Goal: Information Seeking & Learning: Get advice/opinions

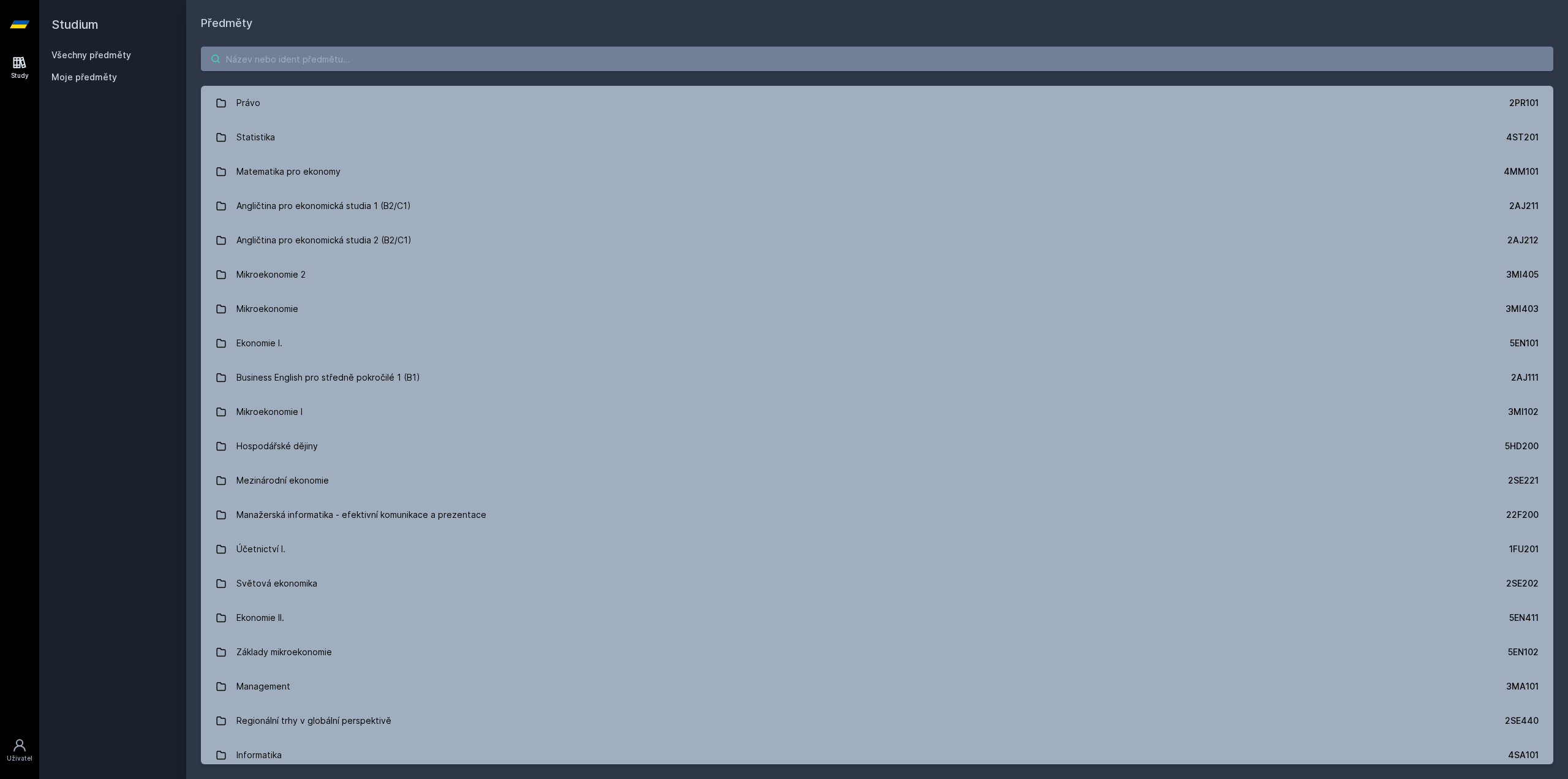
click at [414, 62] on input "search" at bounding box center [877, 58] width 1352 height 24
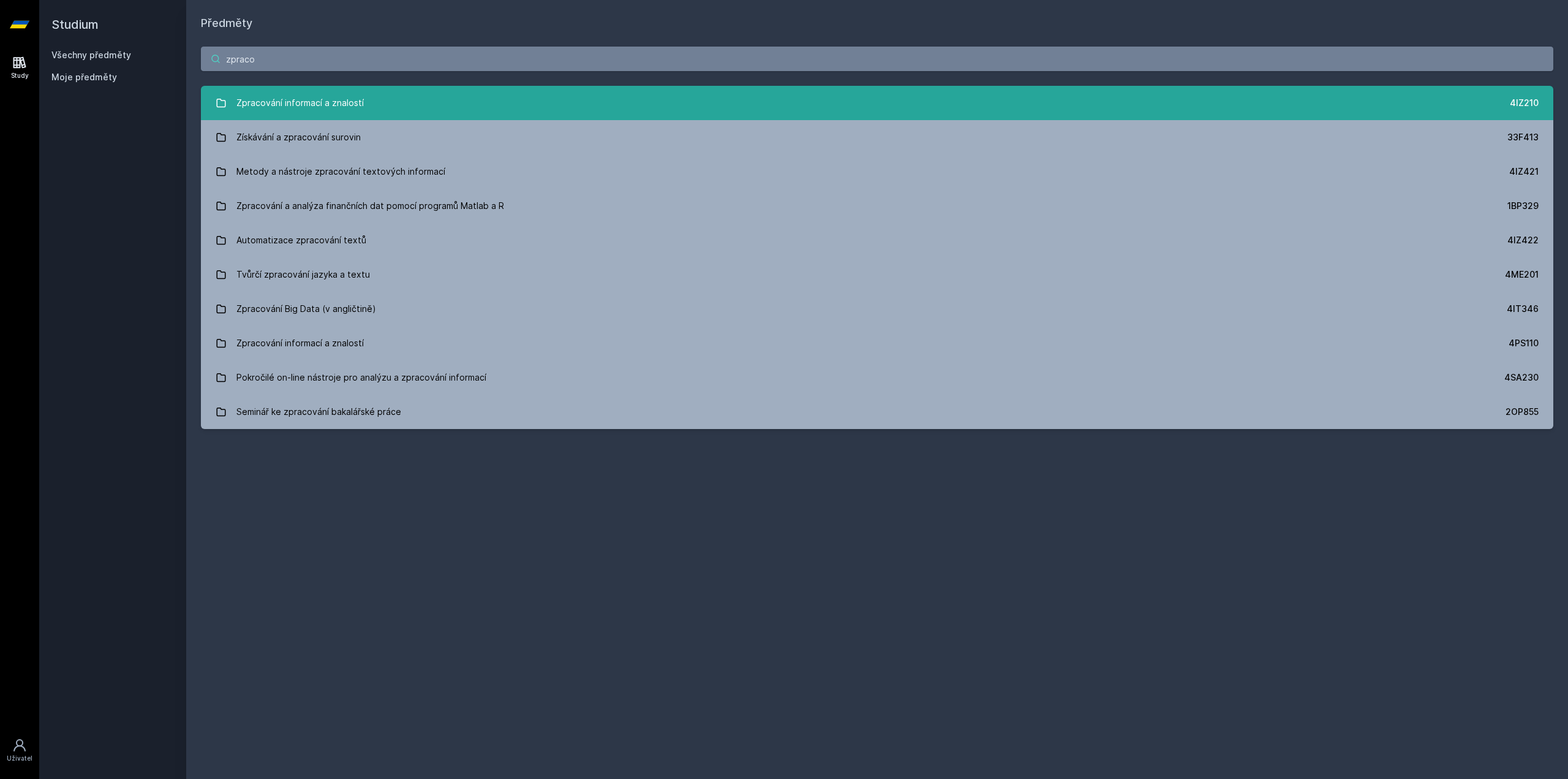
type input "zpraco"
click at [412, 101] on link "Zpracování informací a znalostí 4IZ210" at bounding box center [877, 102] width 1352 height 34
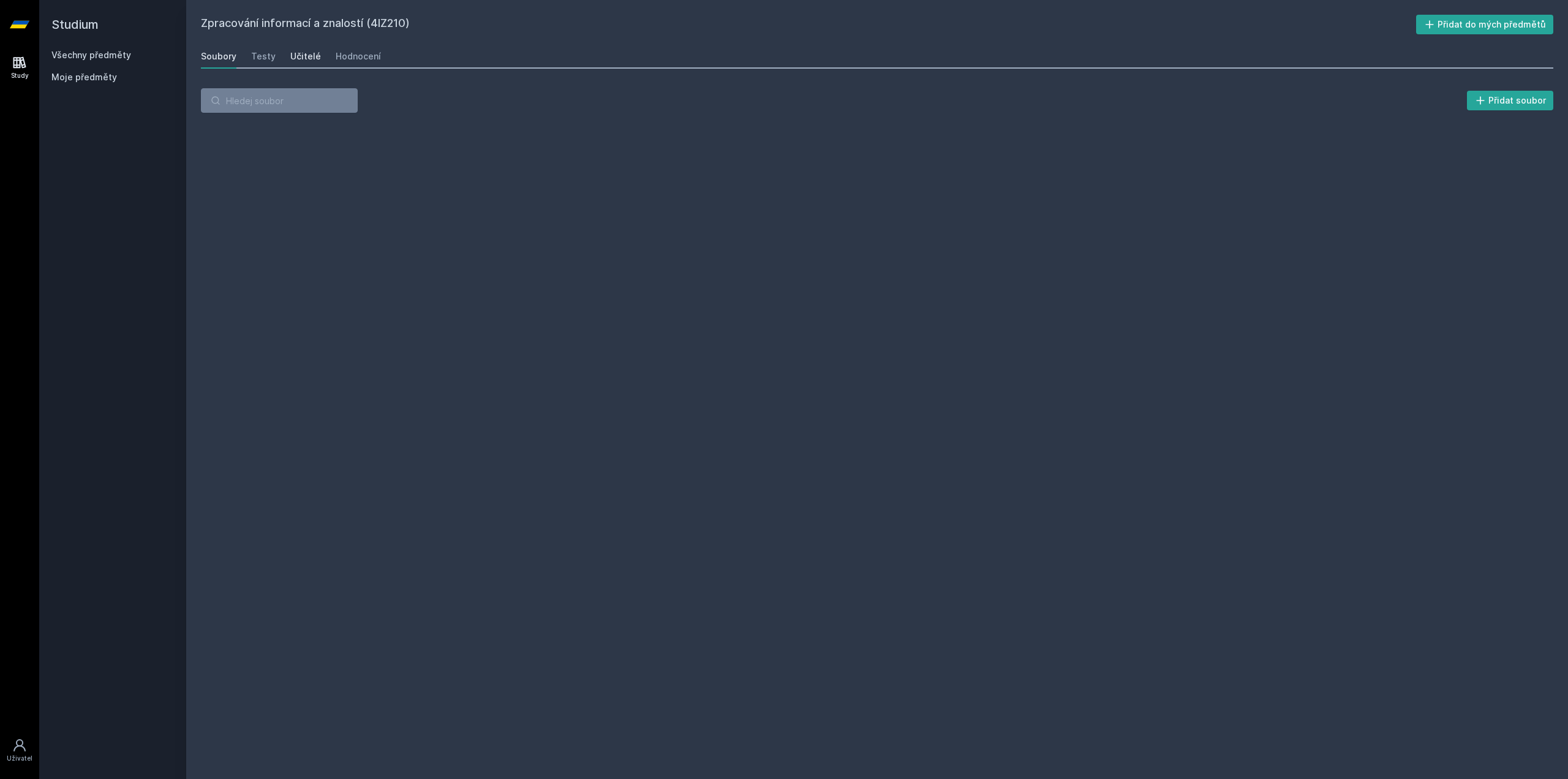
click at [295, 52] on div "Učitelé" at bounding box center [305, 56] width 30 height 12
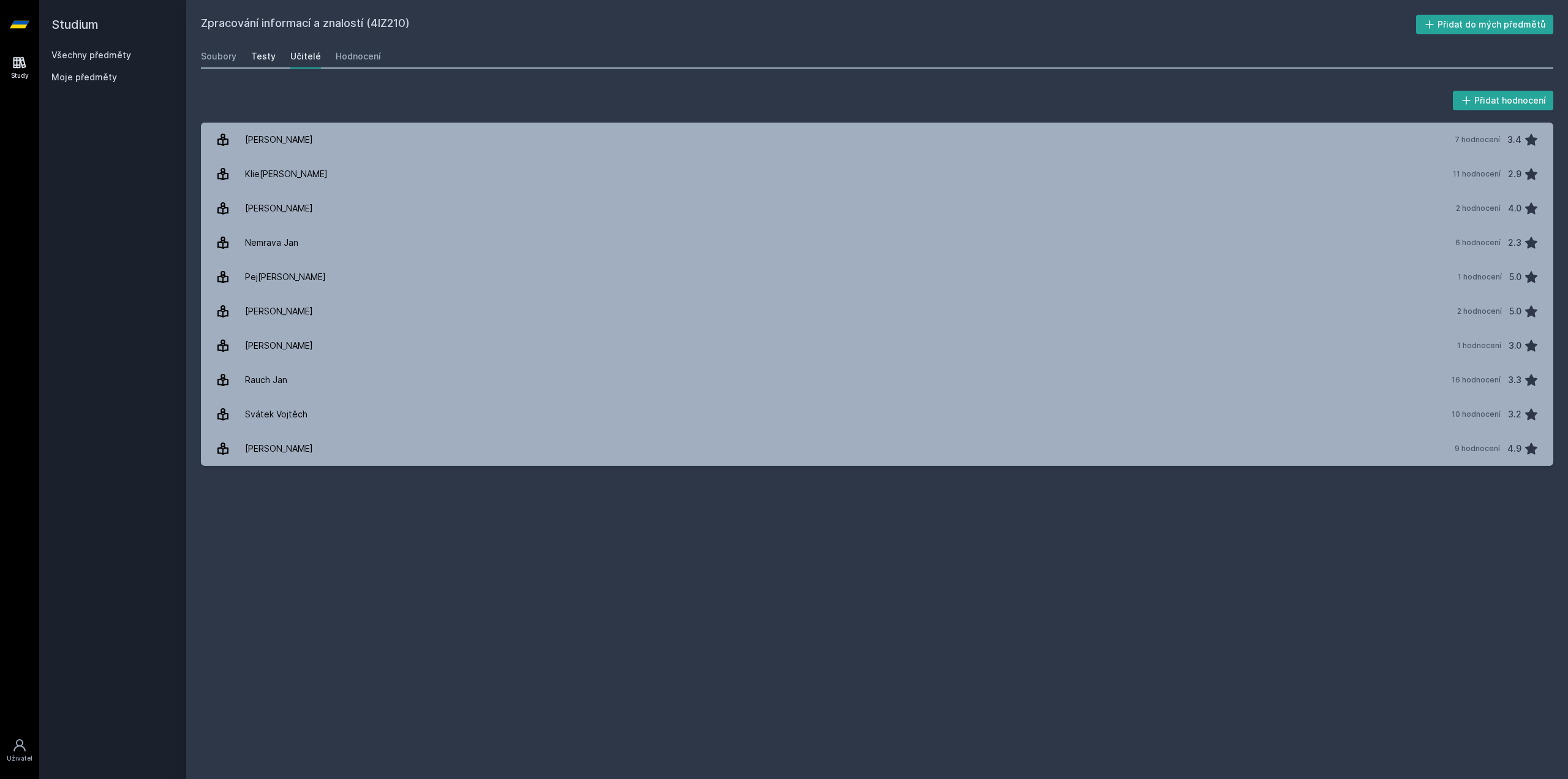
click at [252, 52] on div "Testy" at bounding box center [263, 56] width 24 height 12
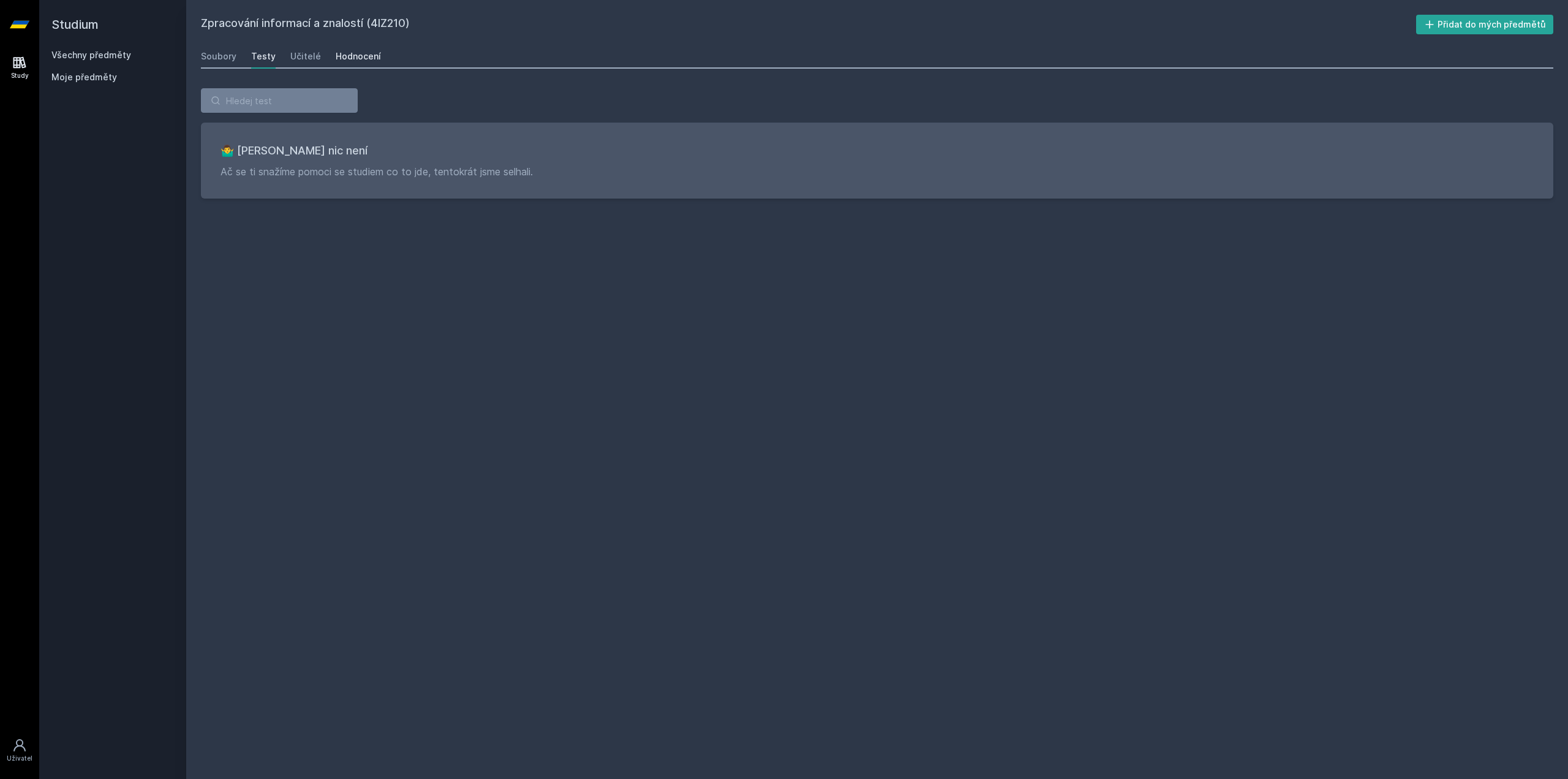
click at [342, 50] on div "Hodnocení" at bounding box center [358, 56] width 46 height 12
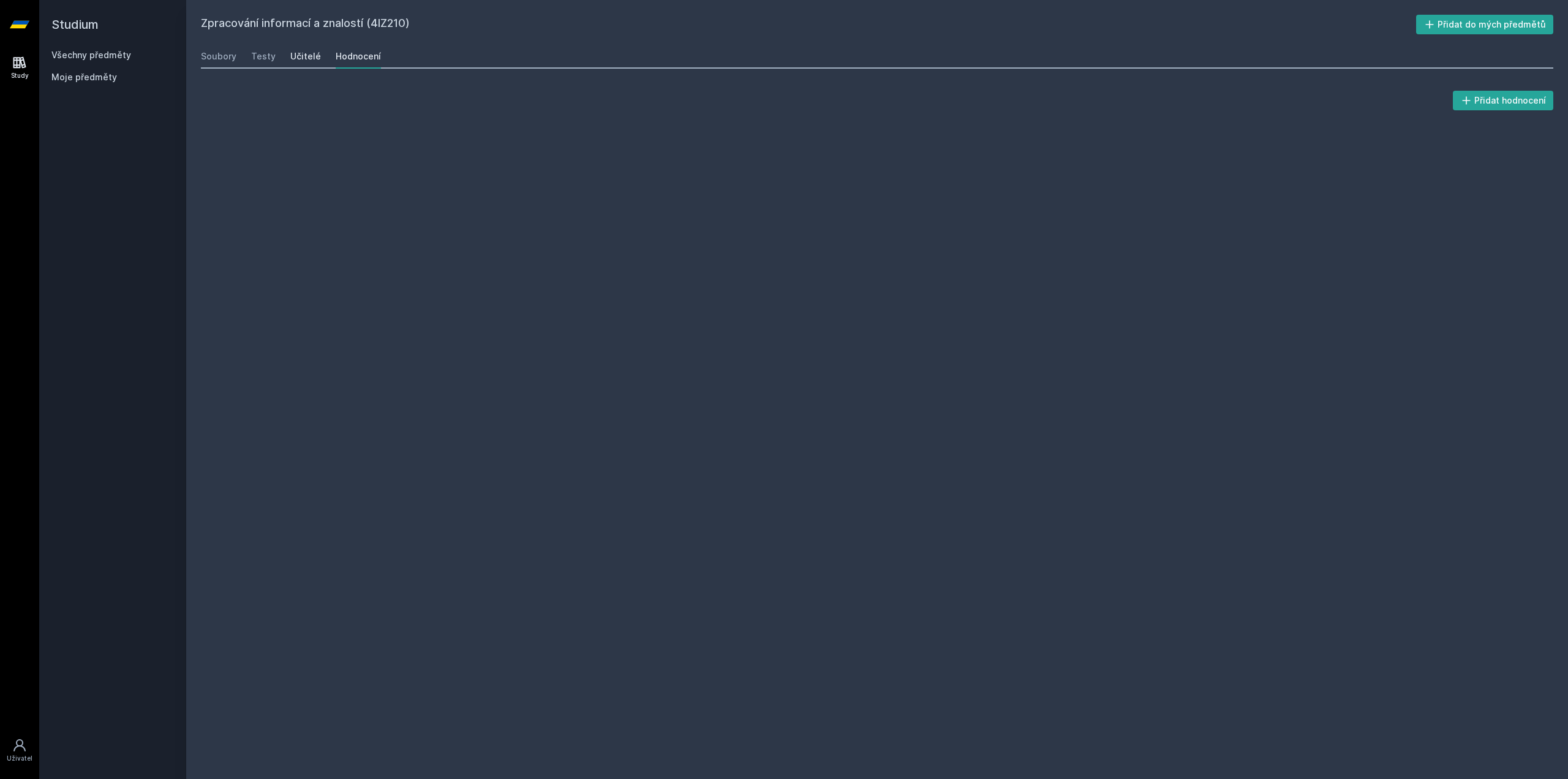
click at [299, 53] on div "Učitelé" at bounding box center [305, 56] width 30 height 12
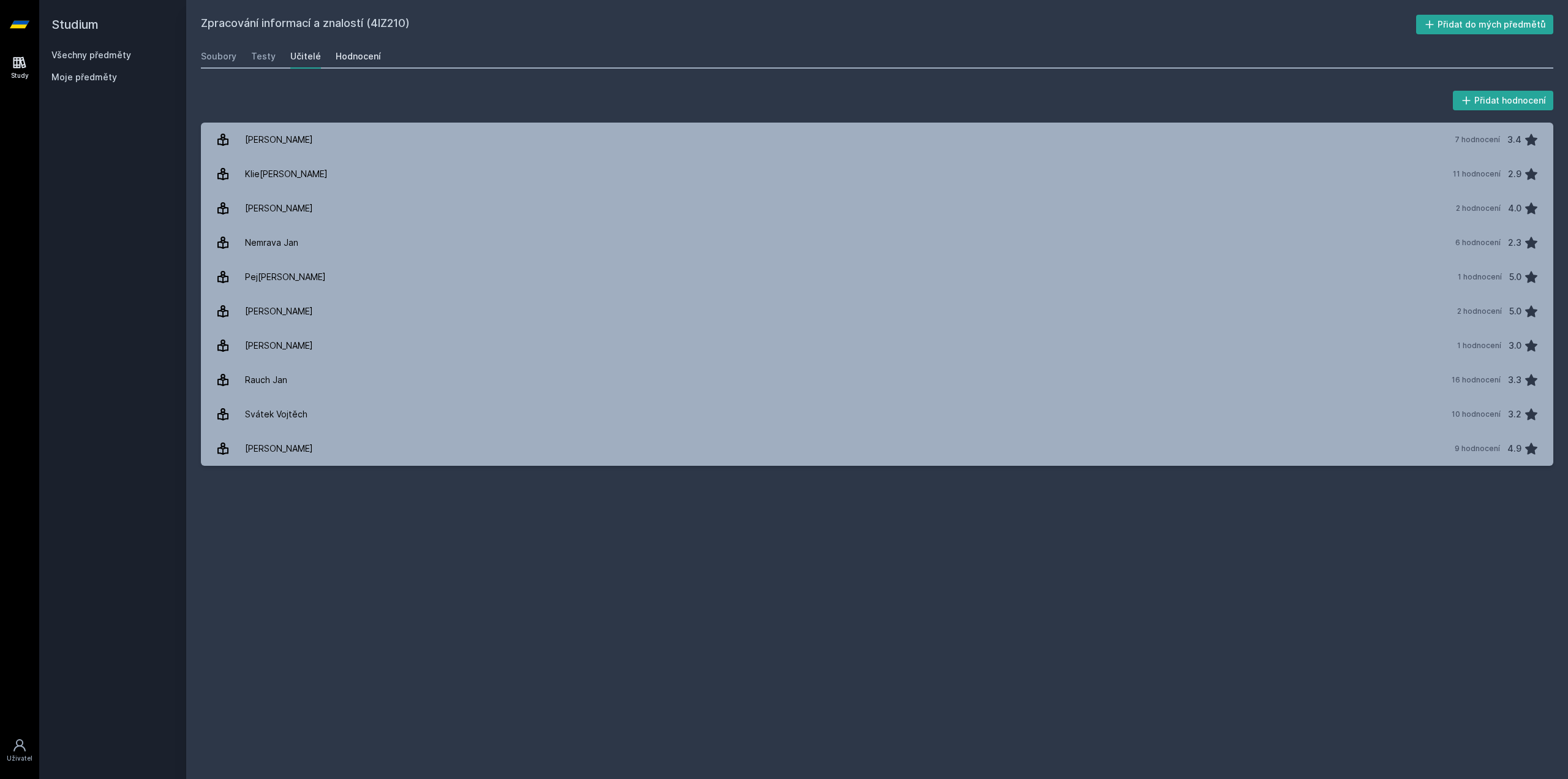
click at [350, 52] on div "Hodnocení" at bounding box center [358, 56] width 46 height 12
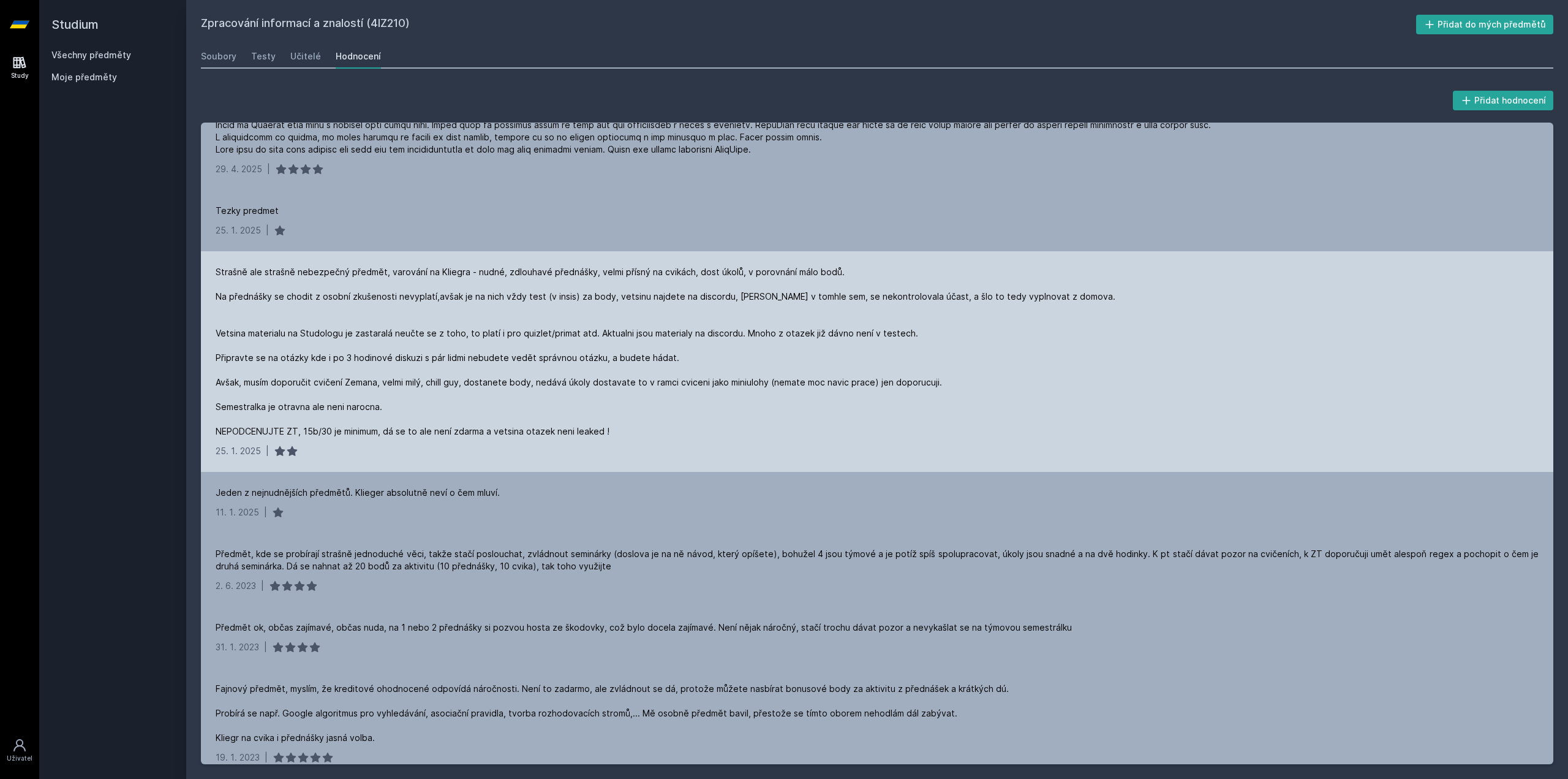
scroll to position [62, 0]
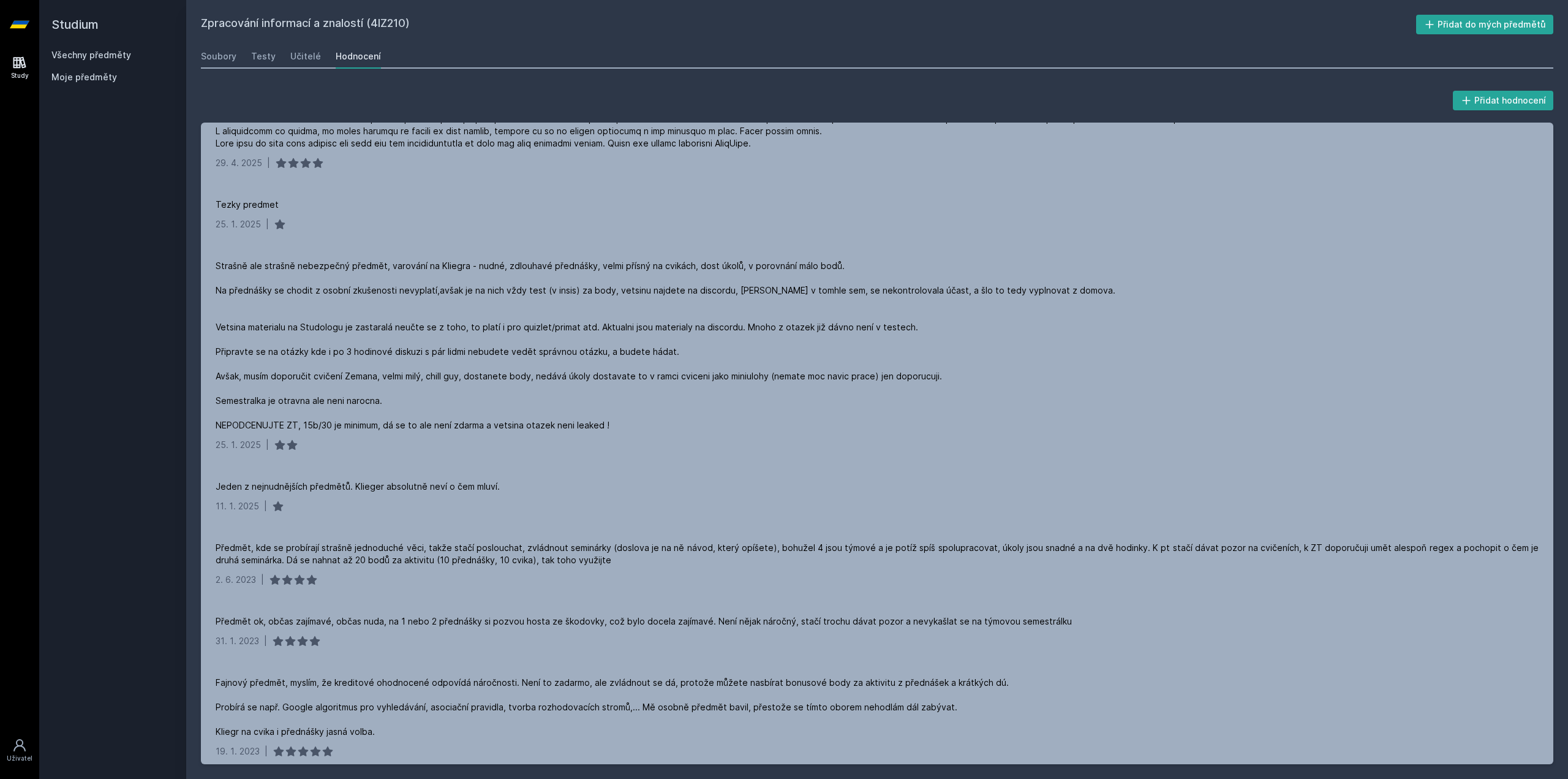
click at [11, 26] on icon at bounding box center [20, 24] width 20 height 49
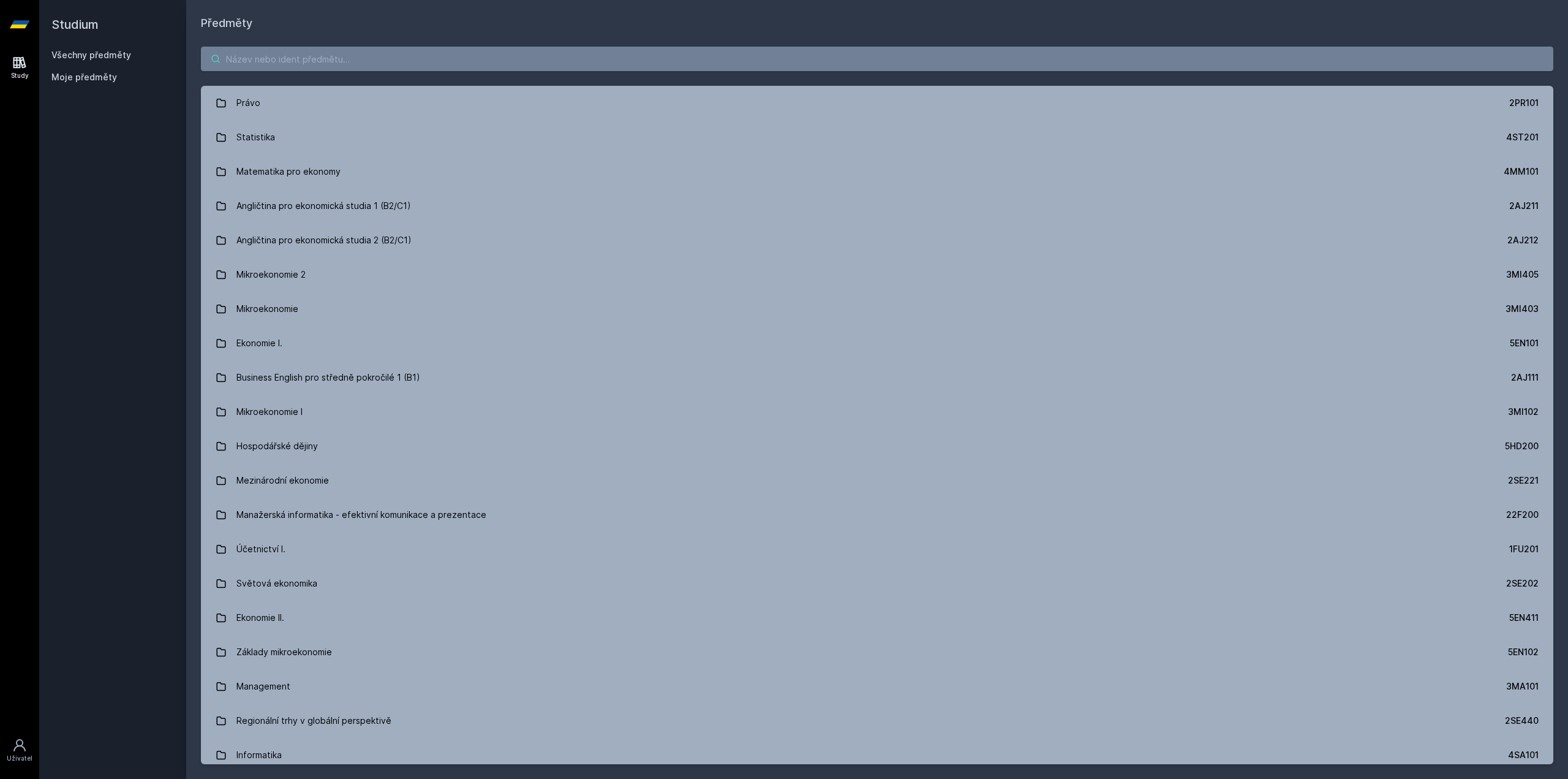
click at [273, 68] on input "search" at bounding box center [877, 58] width 1352 height 24
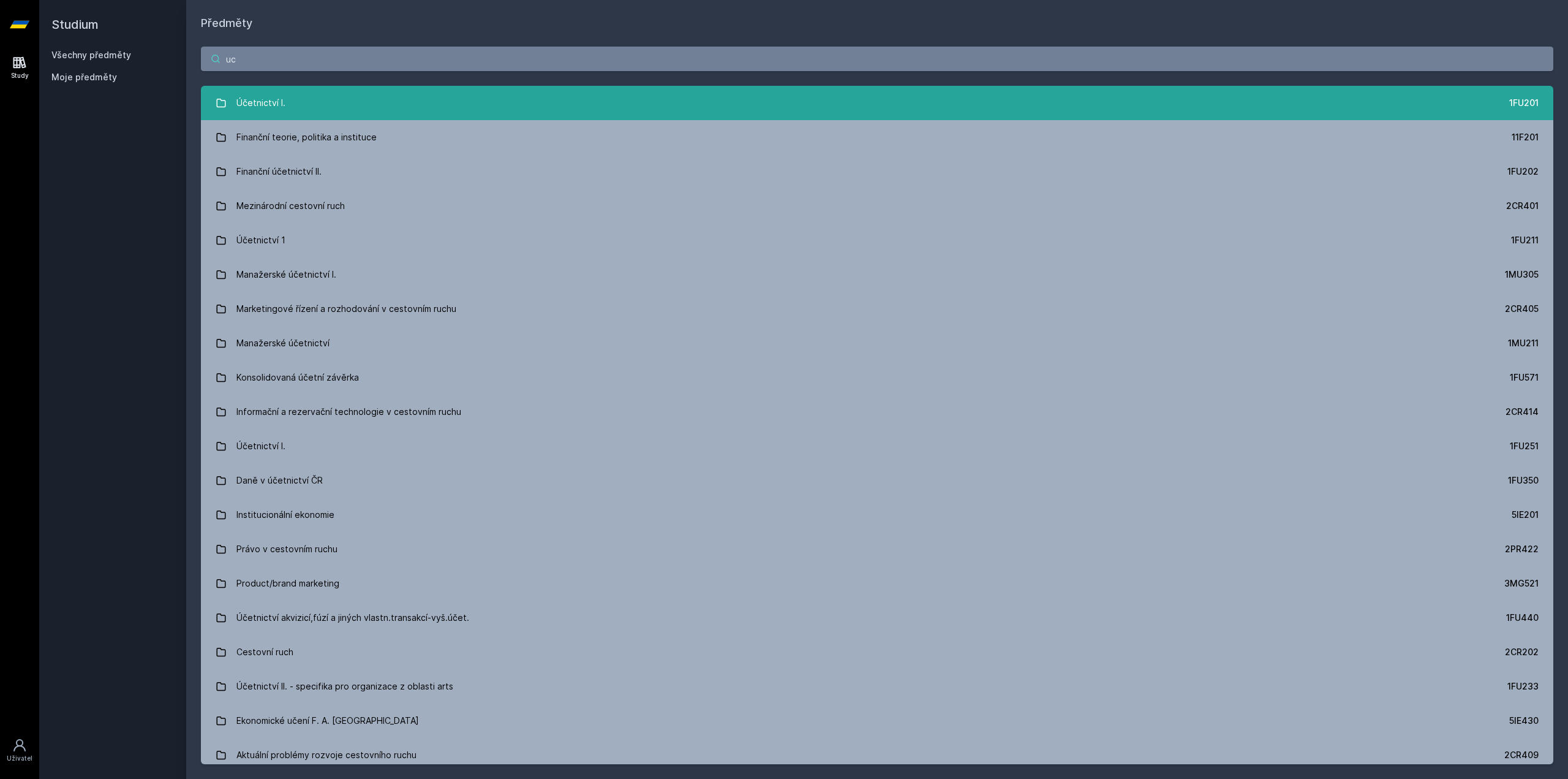
type input "uc"
click at [309, 99] on link "Účetnictví I. 1FU201" at bounding box center [877, 102] width 1352 height 34
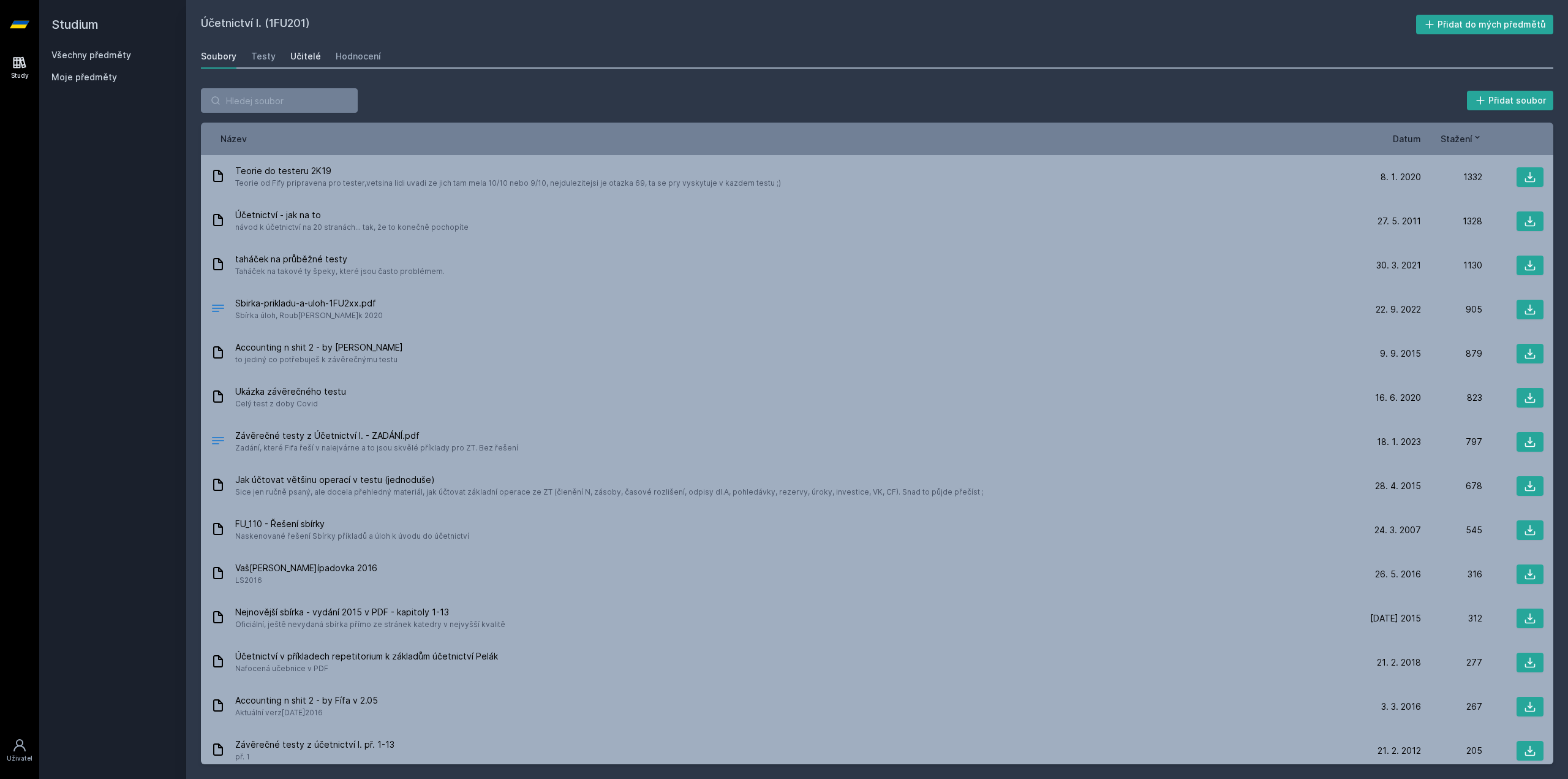
click at [296, 62] on div "Učitelé" at bounding box center [305, 56] width 30 height 12
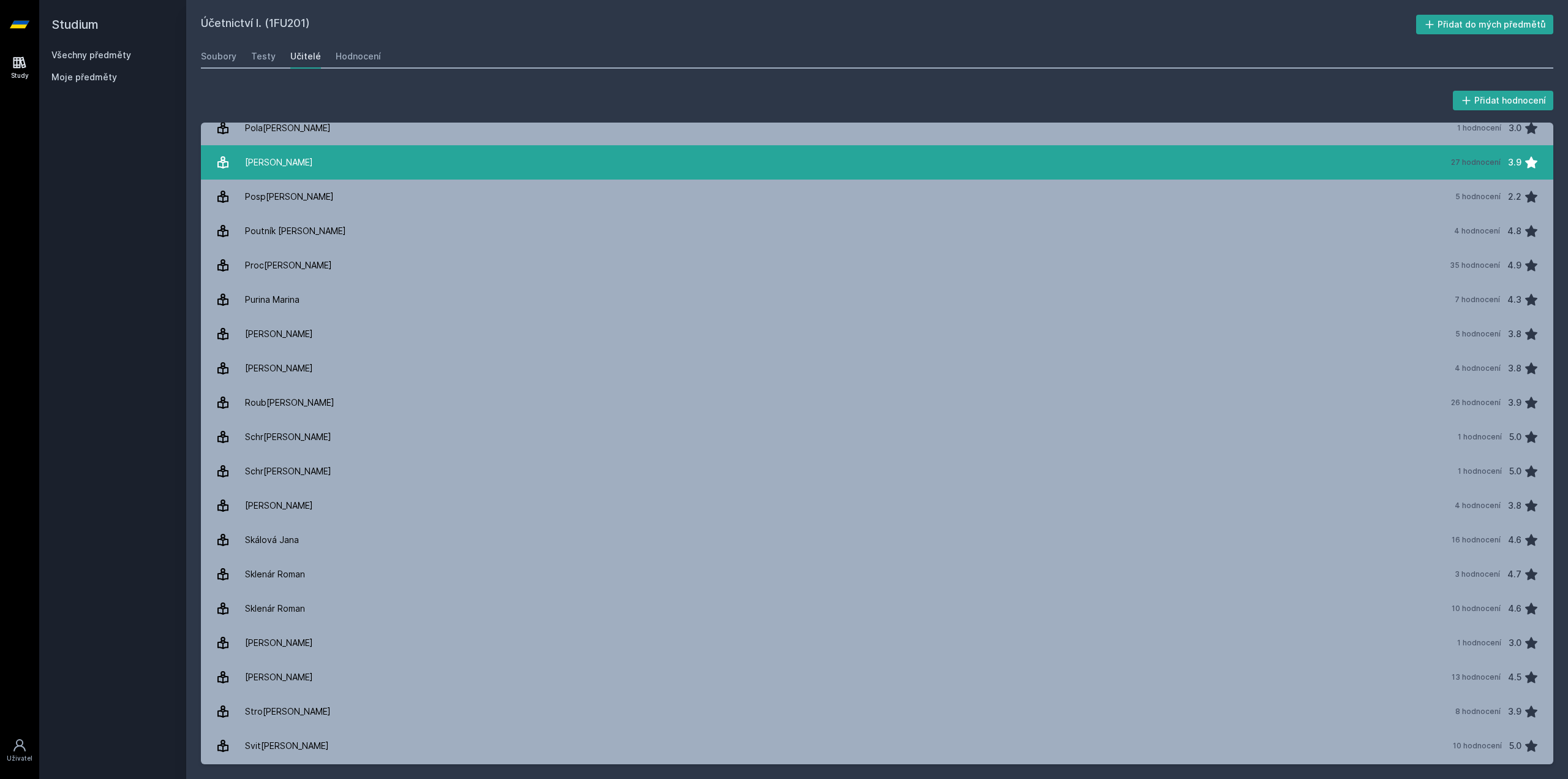
scroll to position [1348, 0]
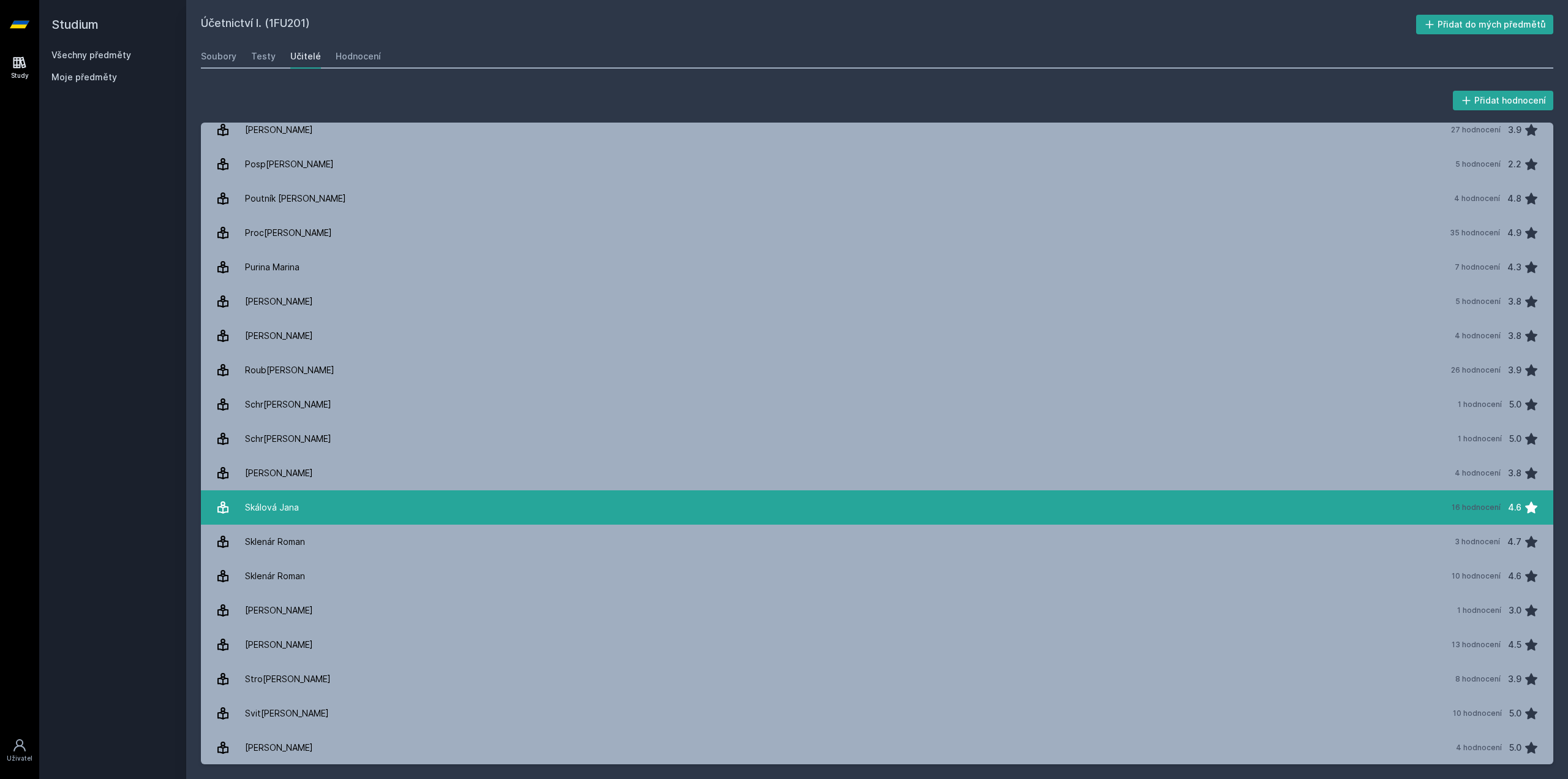
click at [302, 504] on link "Ská[PERSON_NAME] 16 hodnocení 4.6" at bounding box center [877, 506] width 1352 height 34
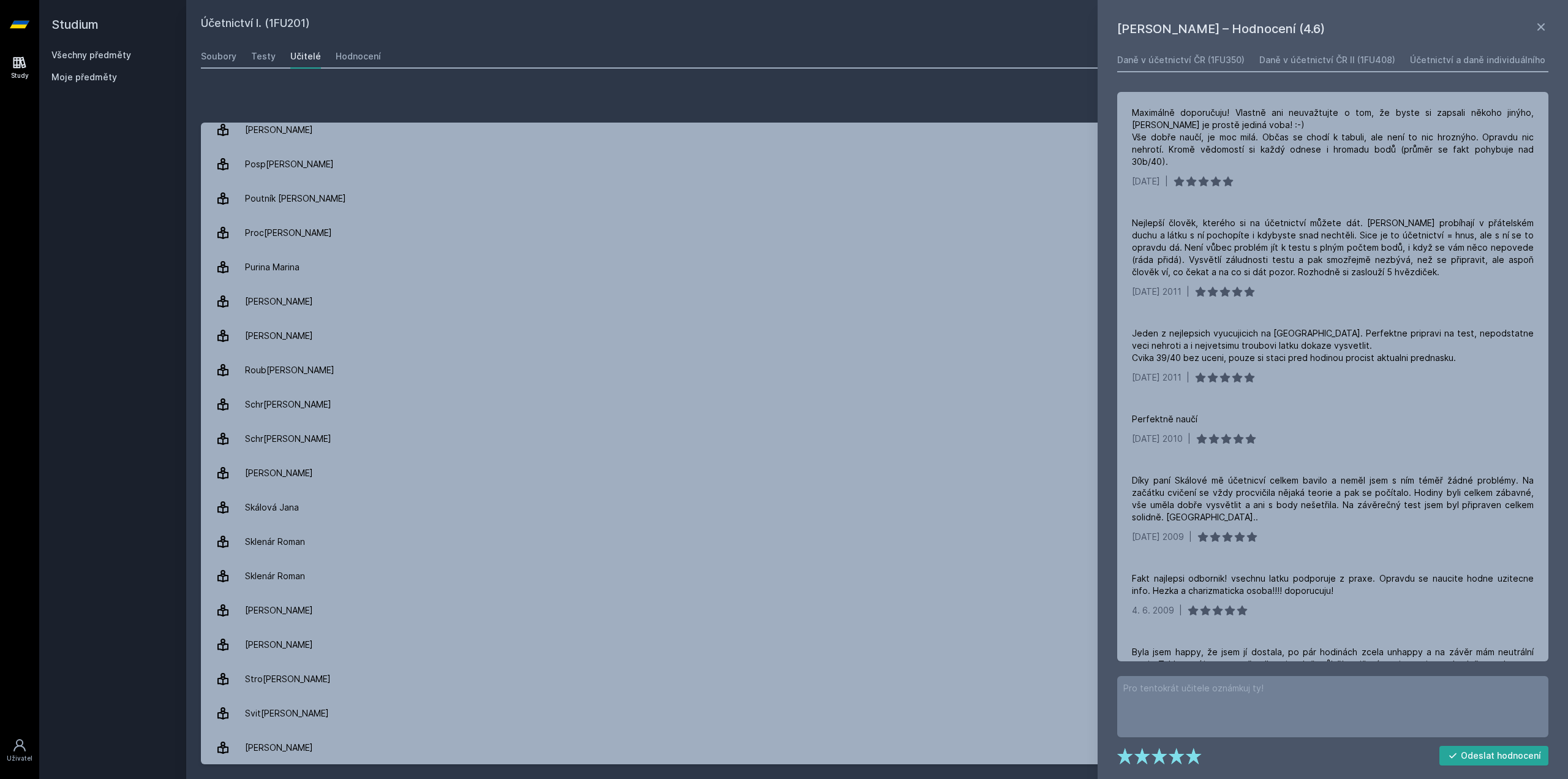
click at [129, 285] on div "Studium Všechny předměty Moje předměty" at bounding box center [113, 390] width 147 height 779
click at [1545, 27] on icon at bounding box center [1540, 27] width 14 height 14
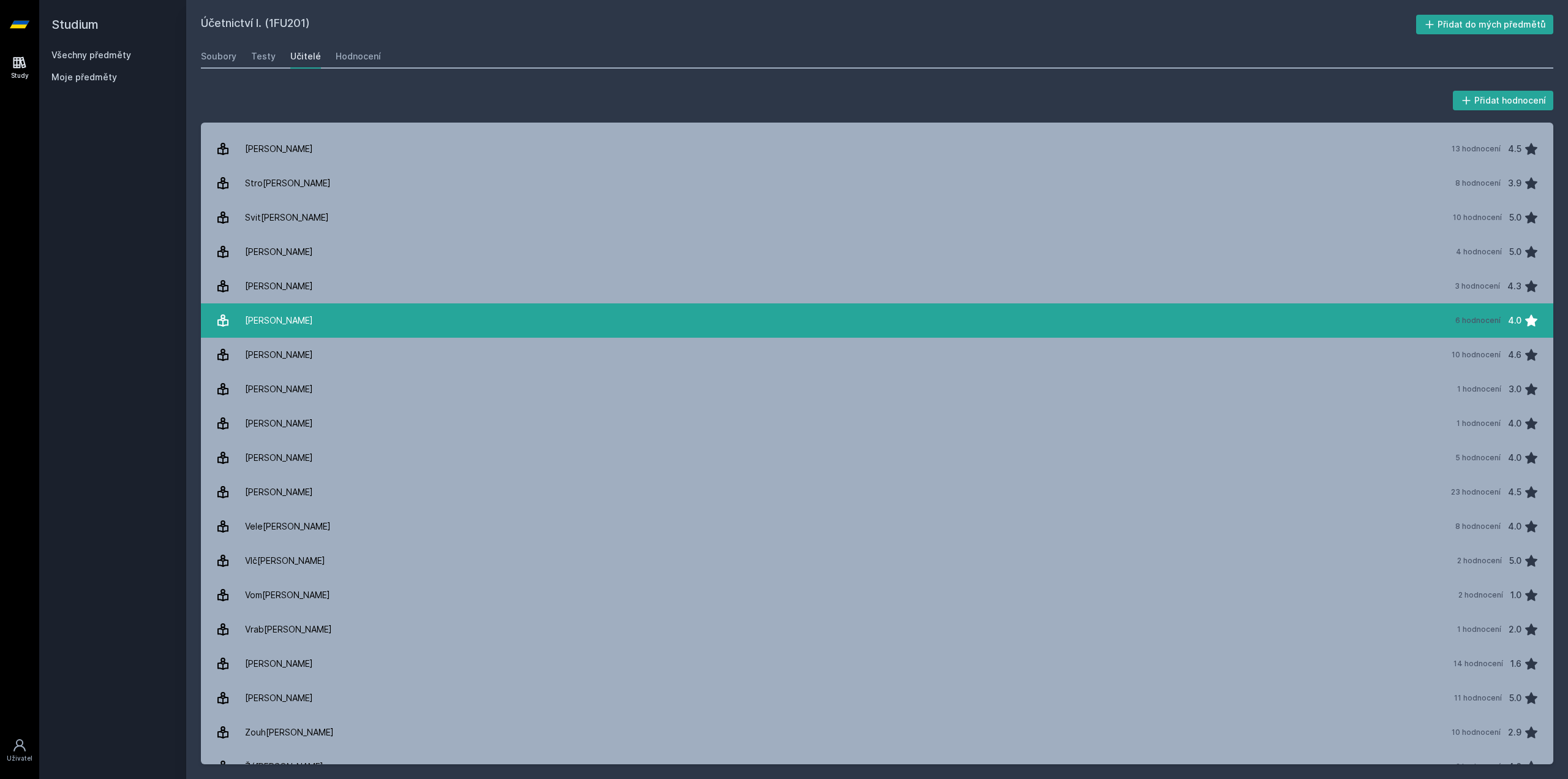
scroll to position [1863, 0]
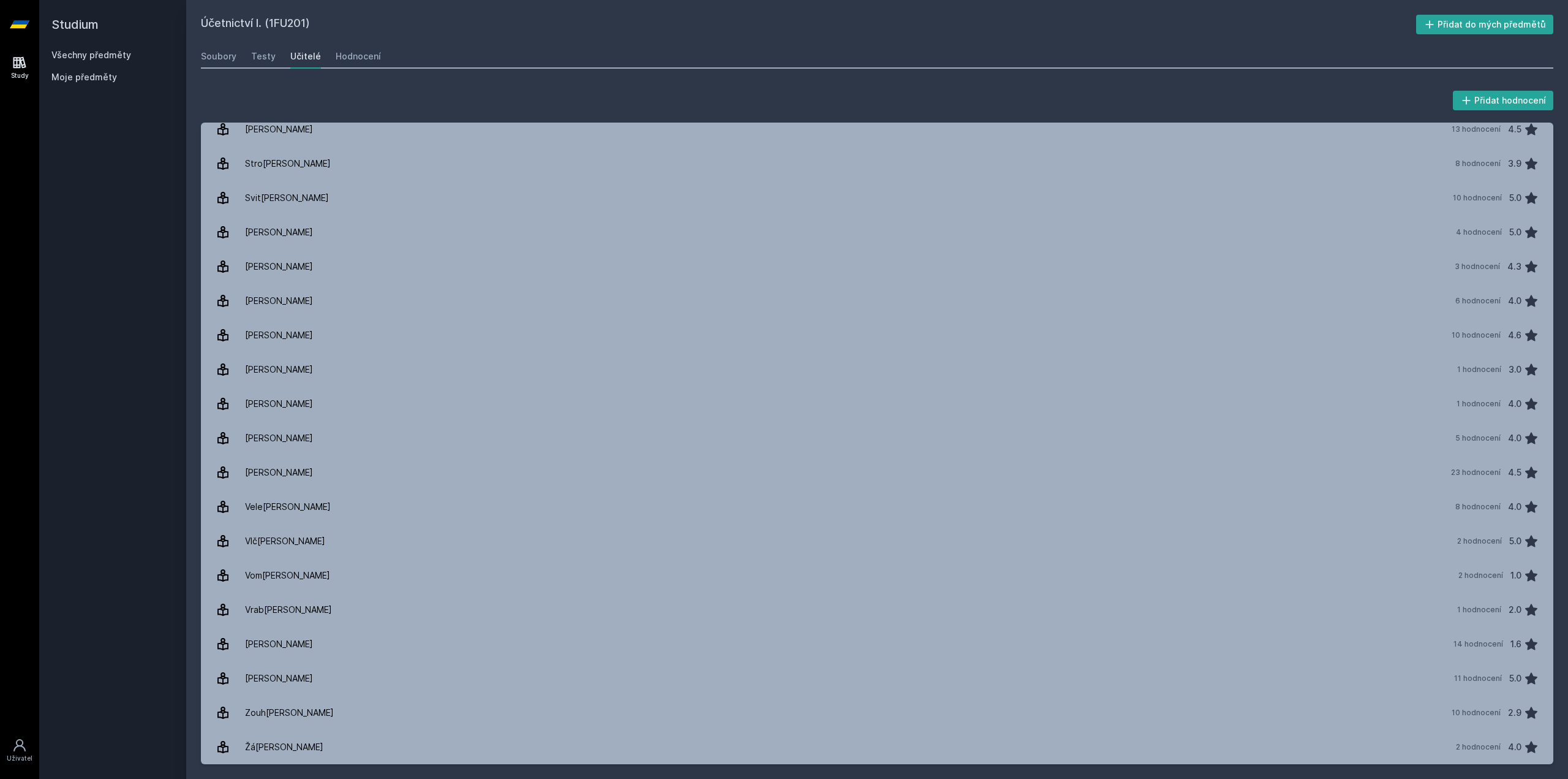
click at [178, 380] on div "Studium Všechny předměty Moje předměty" at bounding box center [113, 390] width 147 height 779
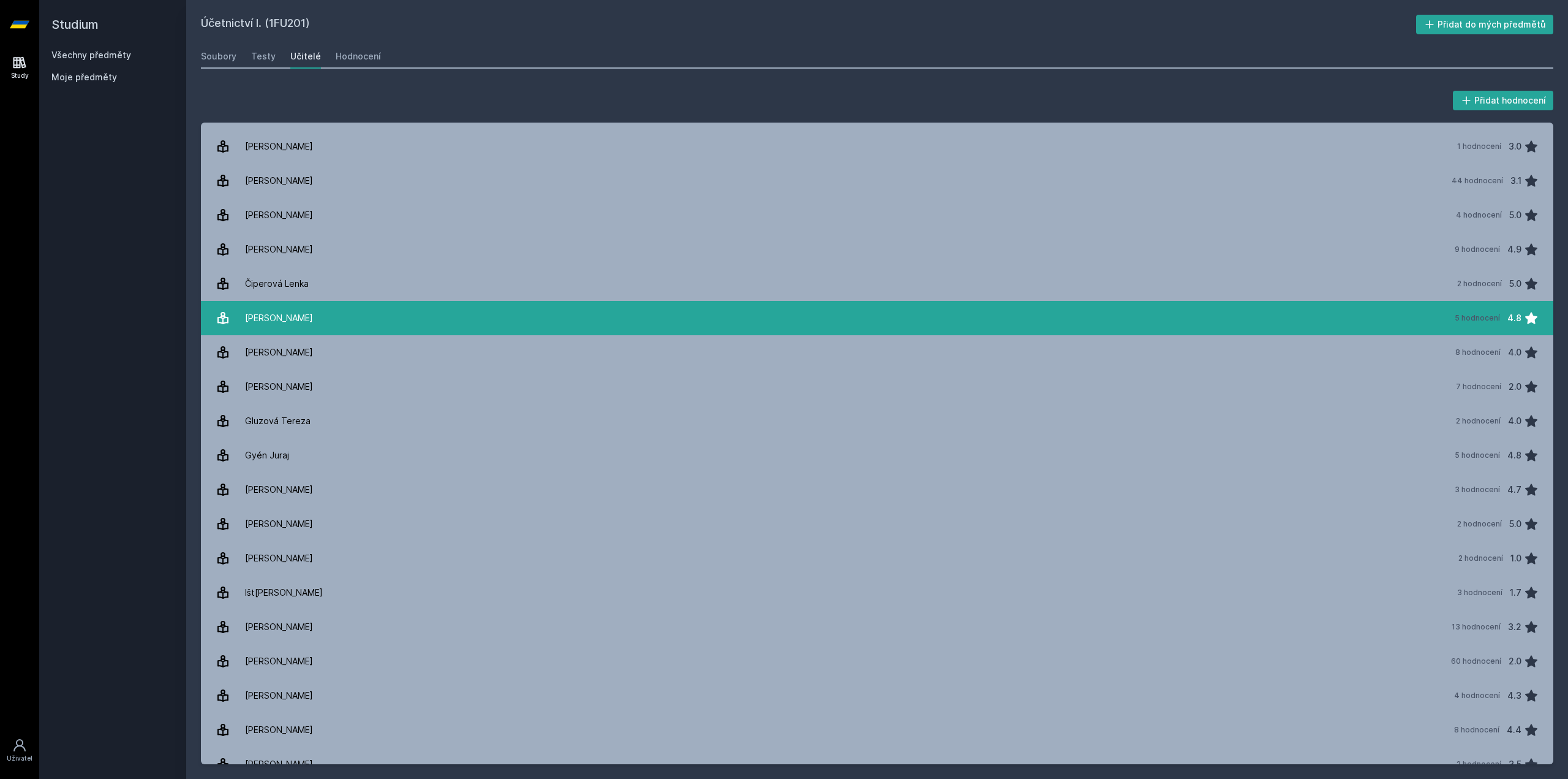
scroll to position [0, 0]
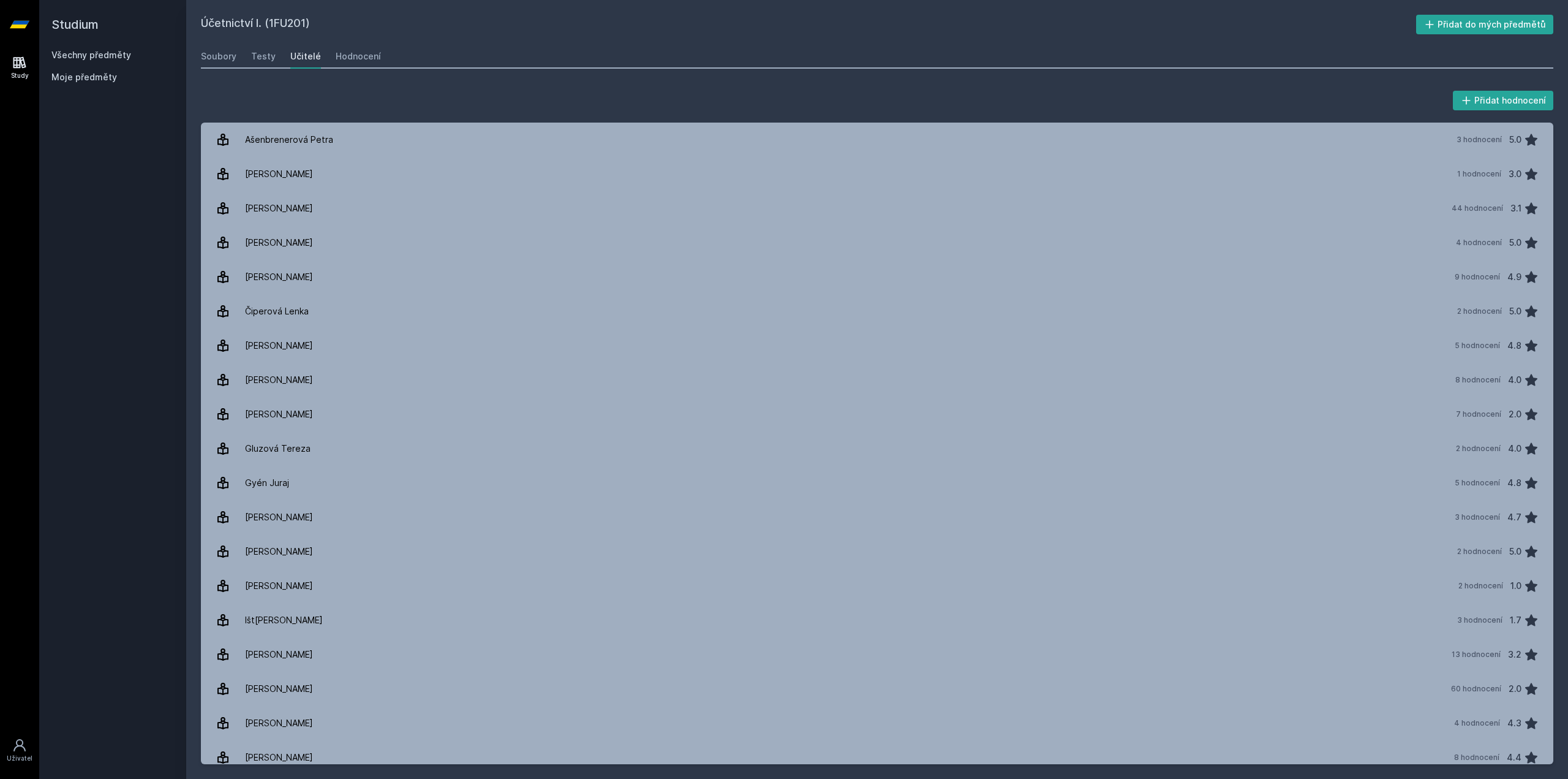
click at [31, 279] on div "Study [GEOGRAPHIC_DATA]" at bounding box center [20, 414] width 39 height 730
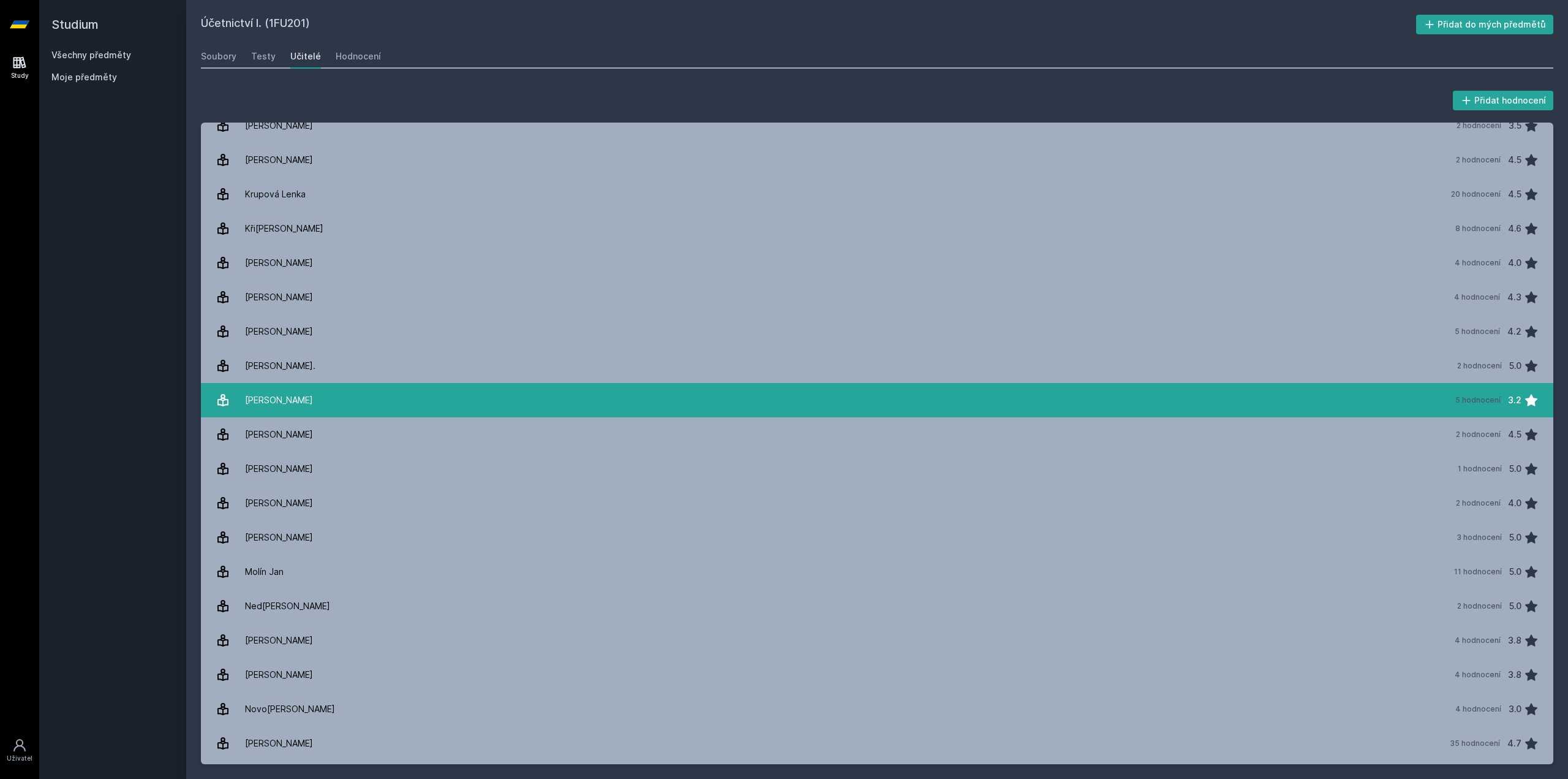
scroll to position [674, 0]
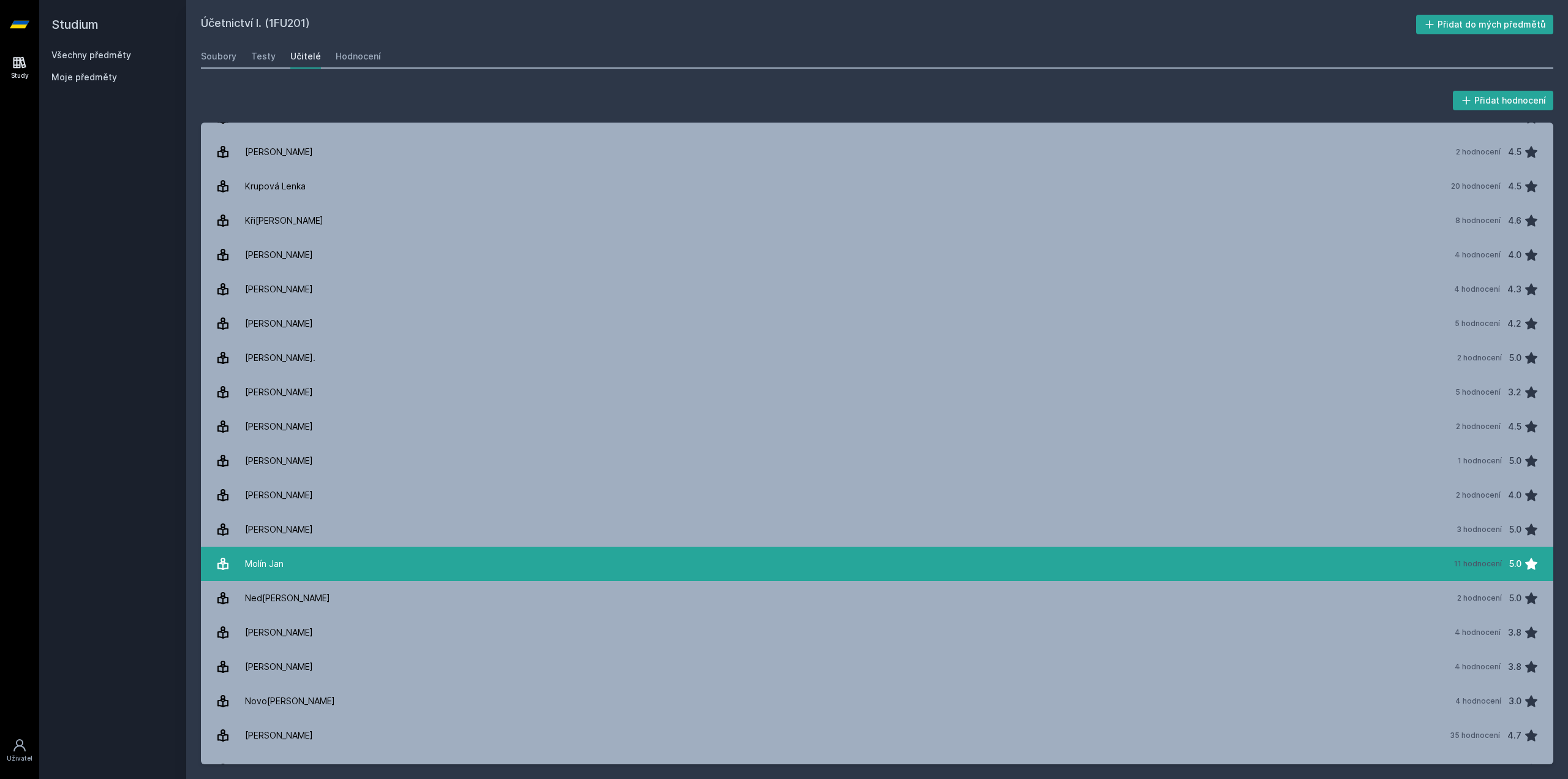
click at [274, 566] on div "Molín Jan" at bounding box center [264, 563] width 39 height 24
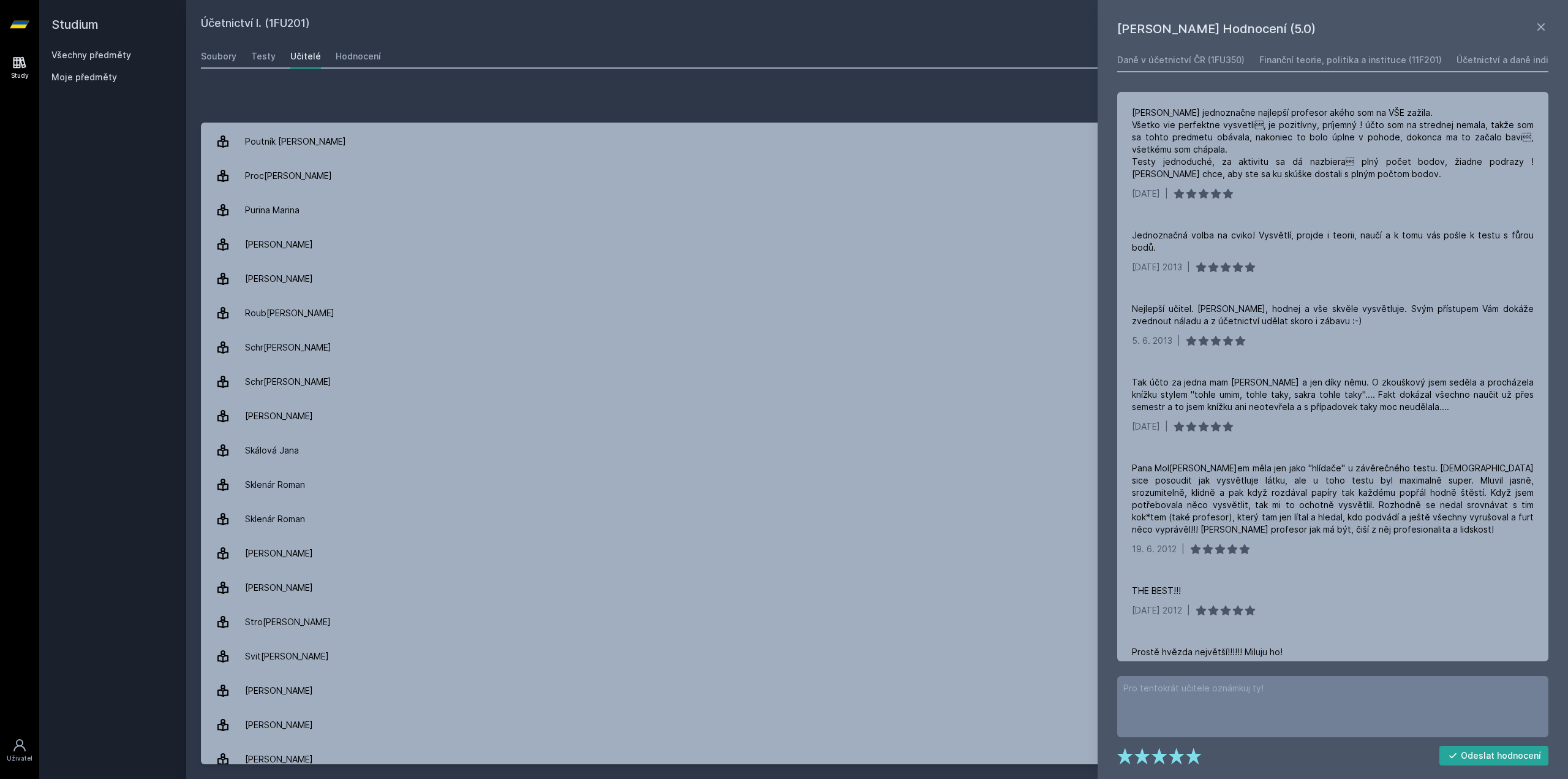
scroll to position [1409, 0]
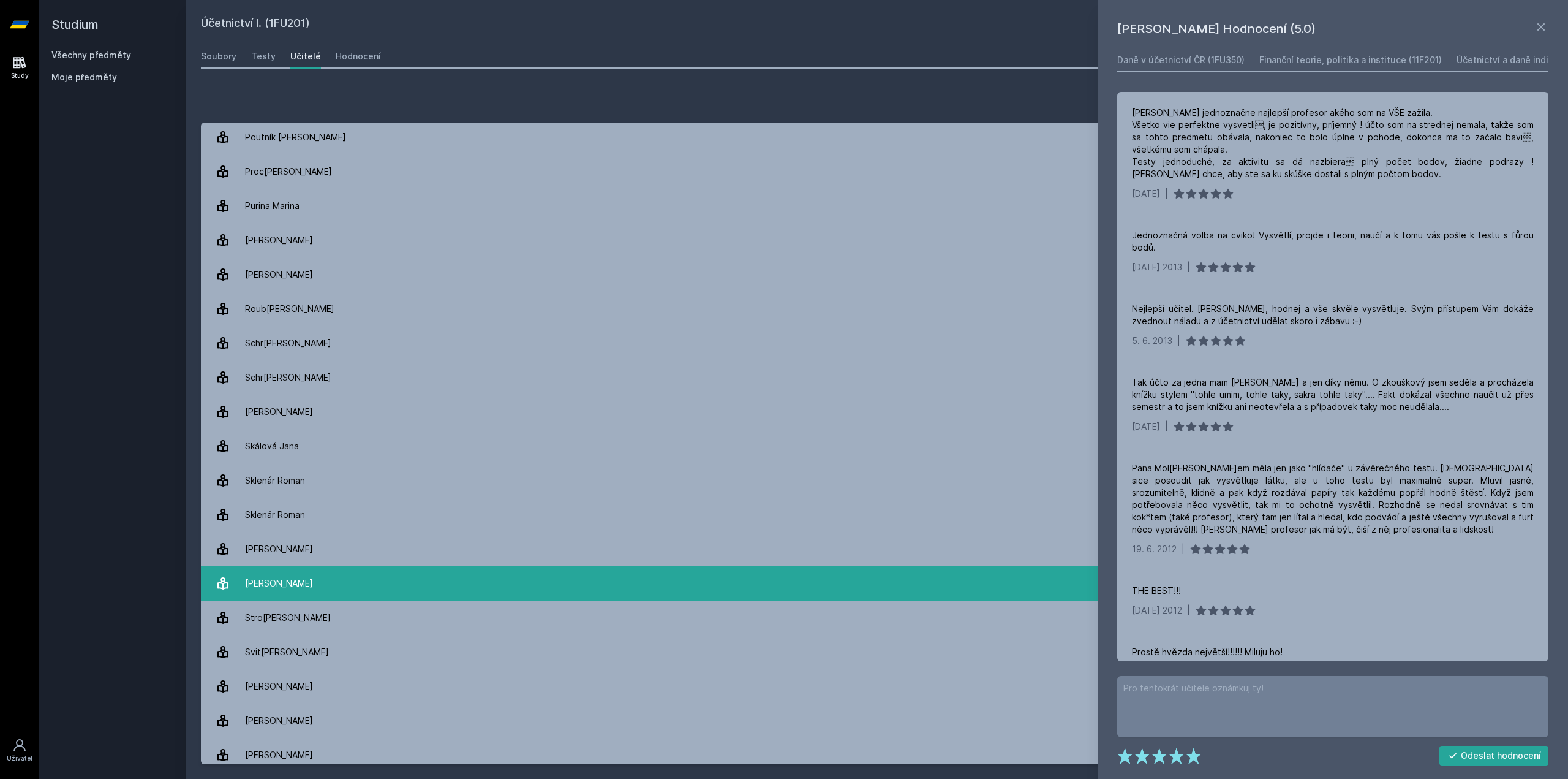
click at [402, 579] on link "Sti[PERSON_NAME] 13 hodnocení 4.5" at bounding box center [877, 583] width 1352 height 34
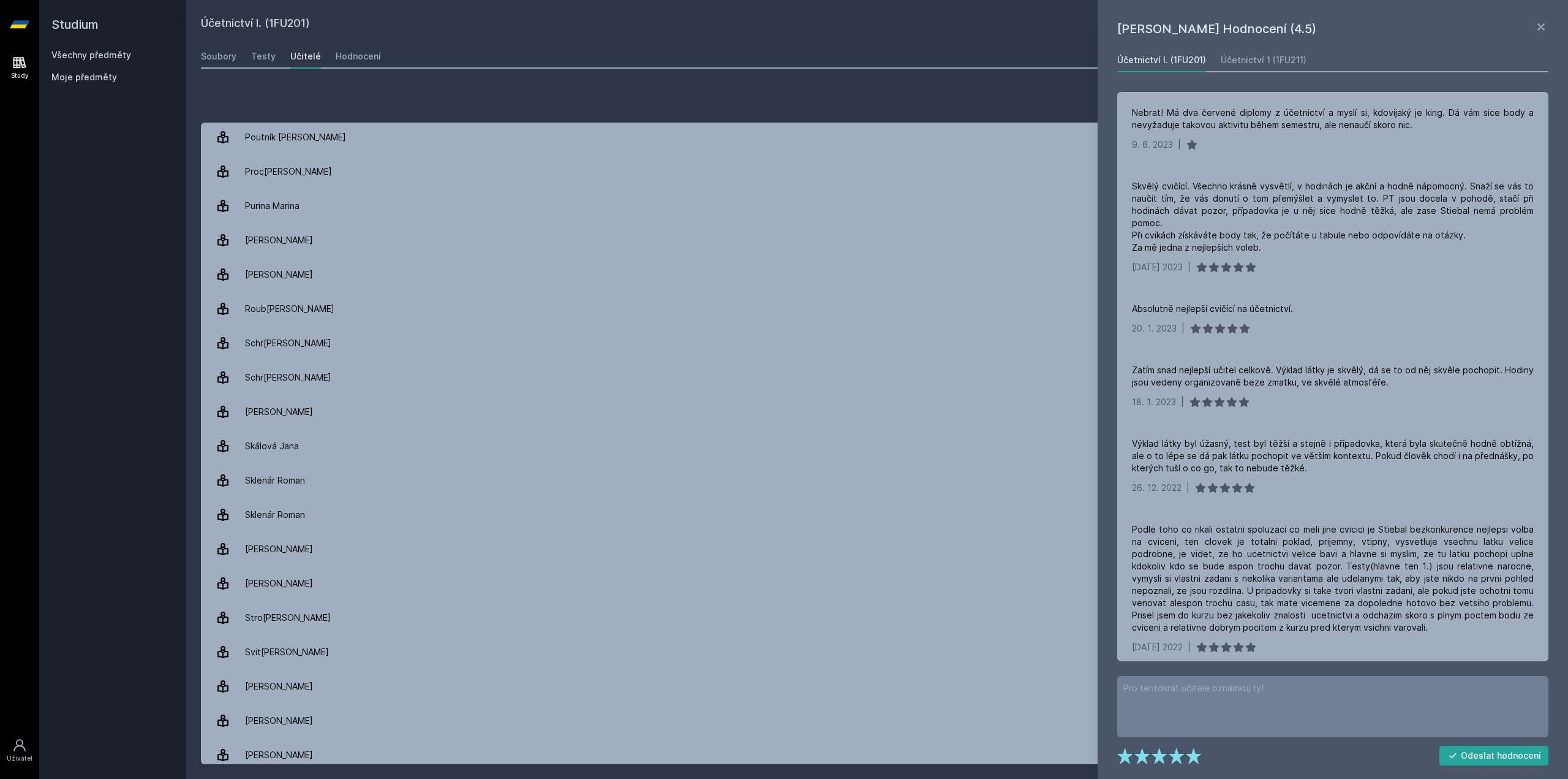
click at [1549, 27] on div "[PERSON_NAME] – Hodnocení (4.5) Účetnictví I. (1FU201) Účetnictví 1 (1FU211) Ne…" at bounding box center [1333, 390] width 471 height 779
click at [1538, 27] on icon at bounding box center [1540, 27] width 14 height 14
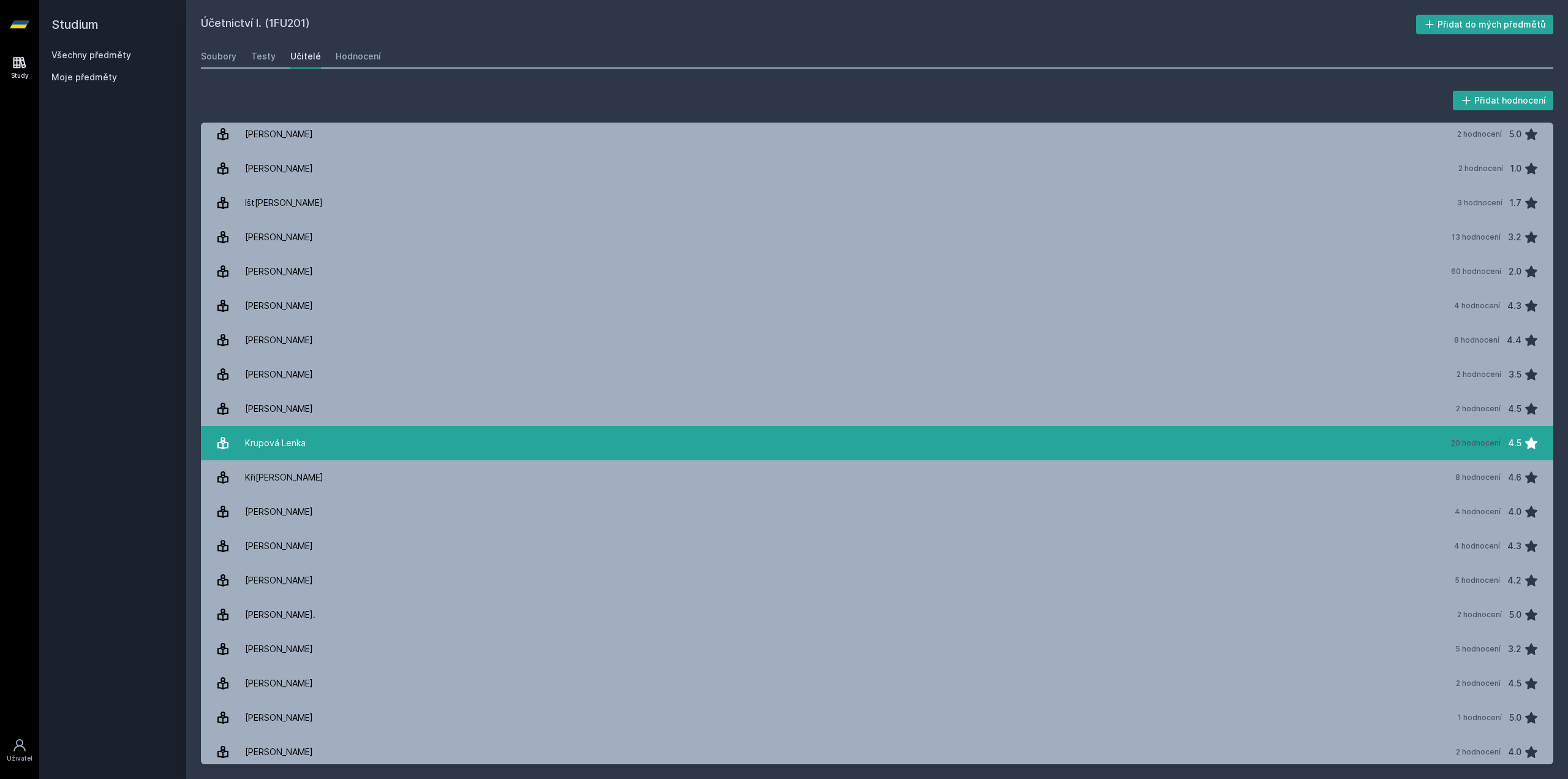
scroll to position [393, 0]
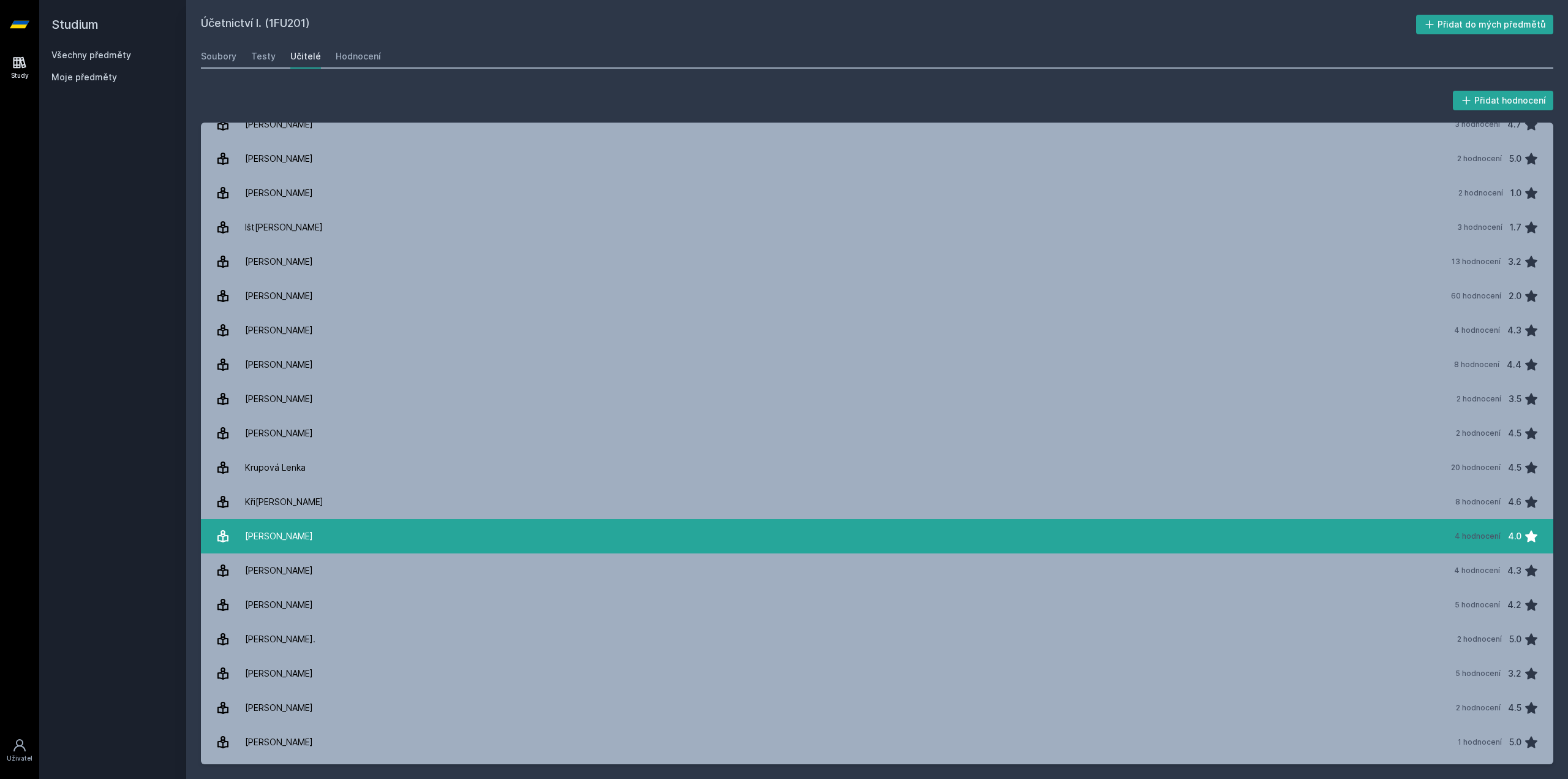
click at [325, 538] on link "[PERSON_NAME] 4 hodnocení 4.0" at bounding box center [877, 535] width 1352 height 34
